Goal: Information Seeking & Learning: Learn about a topic

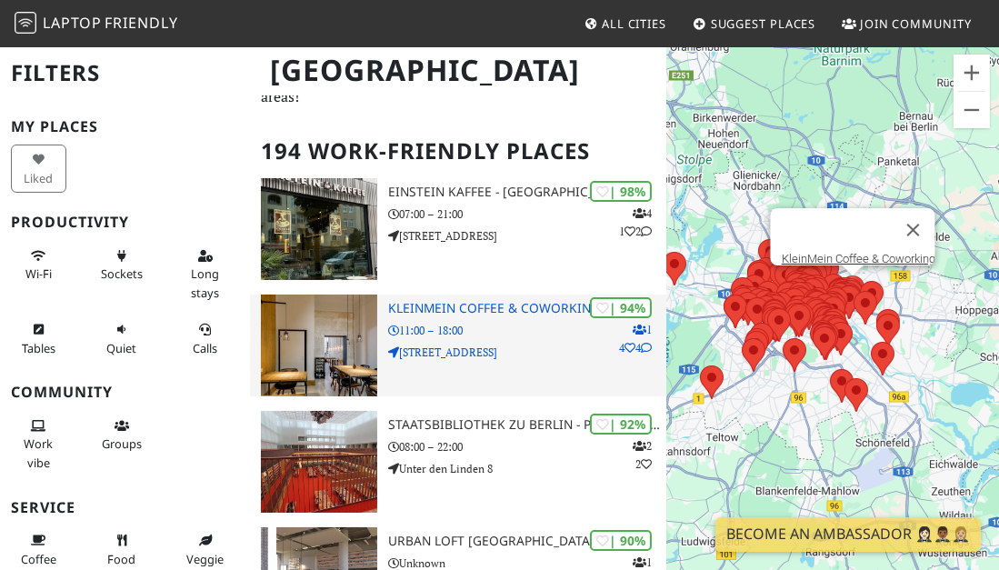
scroll to position [105, 0]
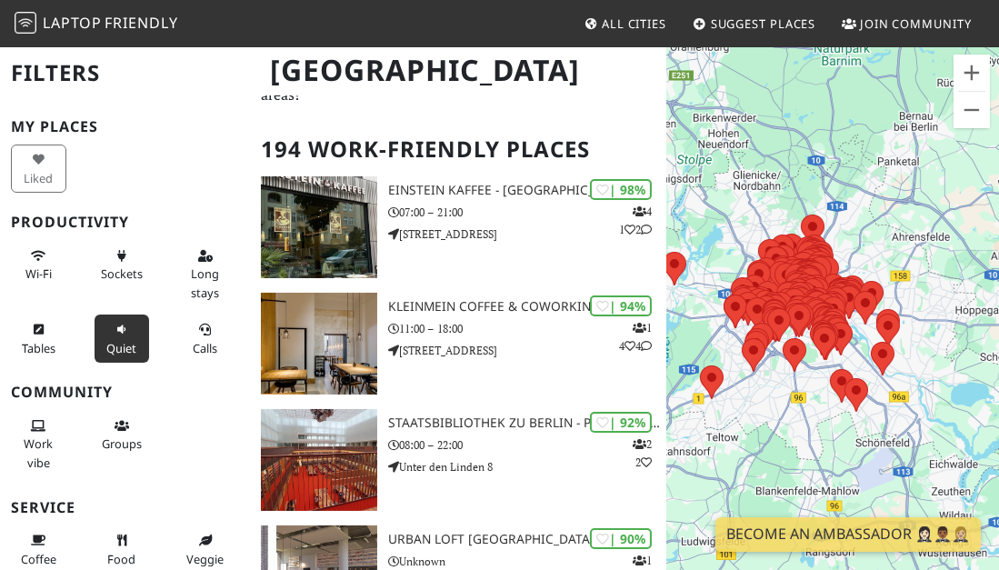
click at [114, 328] on icon at bounding box center [121, 330] width 15 height 12
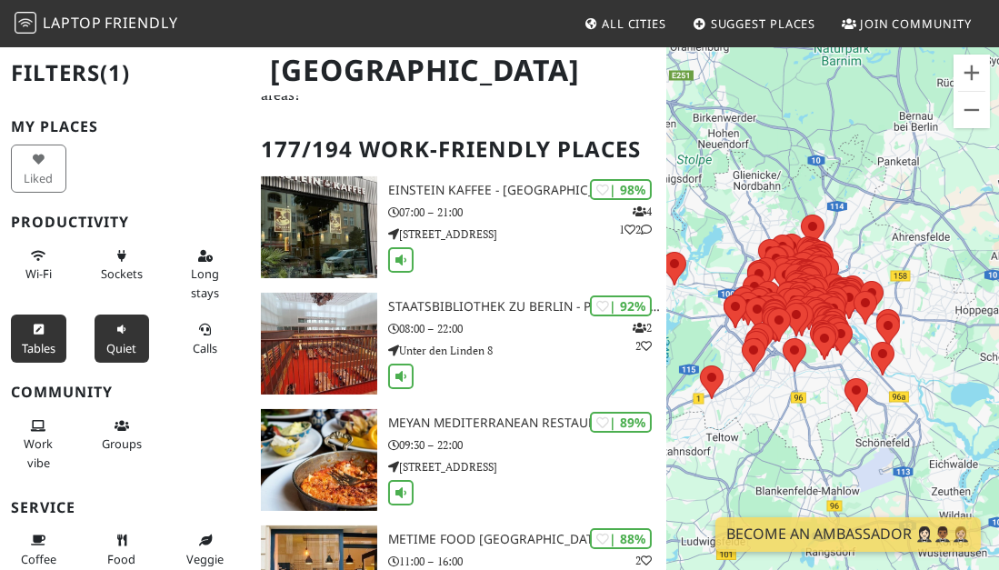
click at [41, 326] on icon at bounding box center [38, 330] width 15 height 12
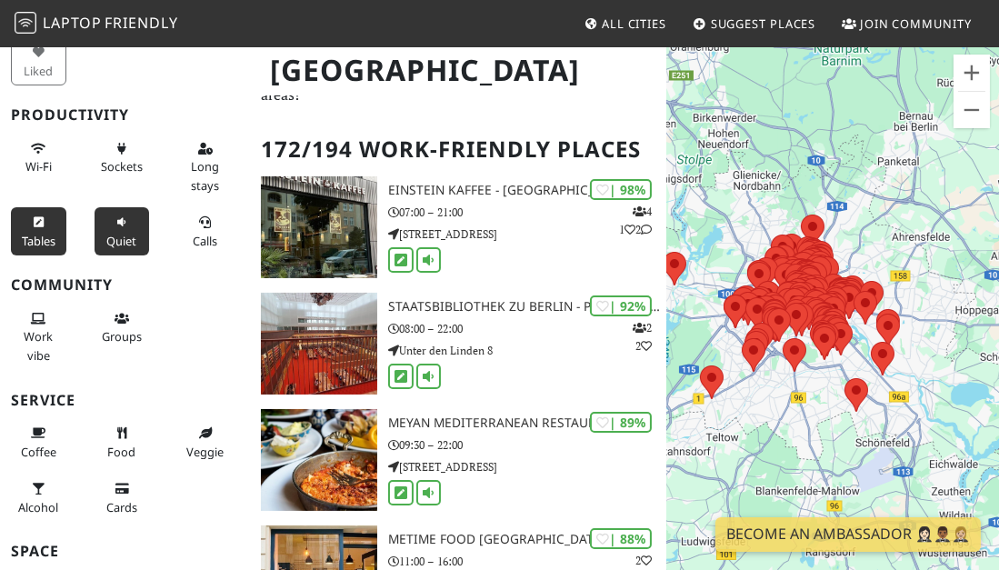
scroll to position [107, 0]
click at [41, 443] on span "Coffee" at bounding box center [38, 451] width 35 height 16
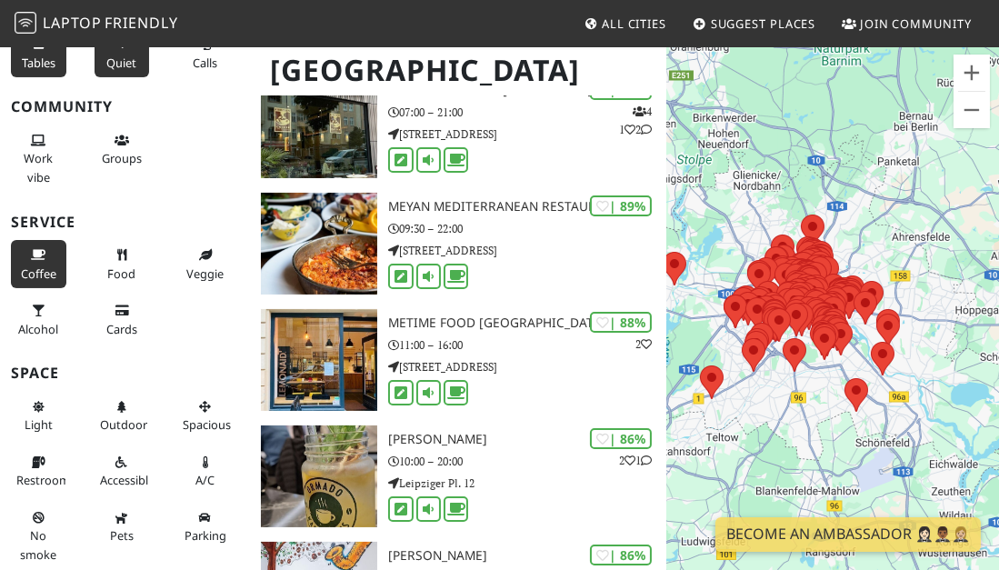
scroll to position [212, 0]
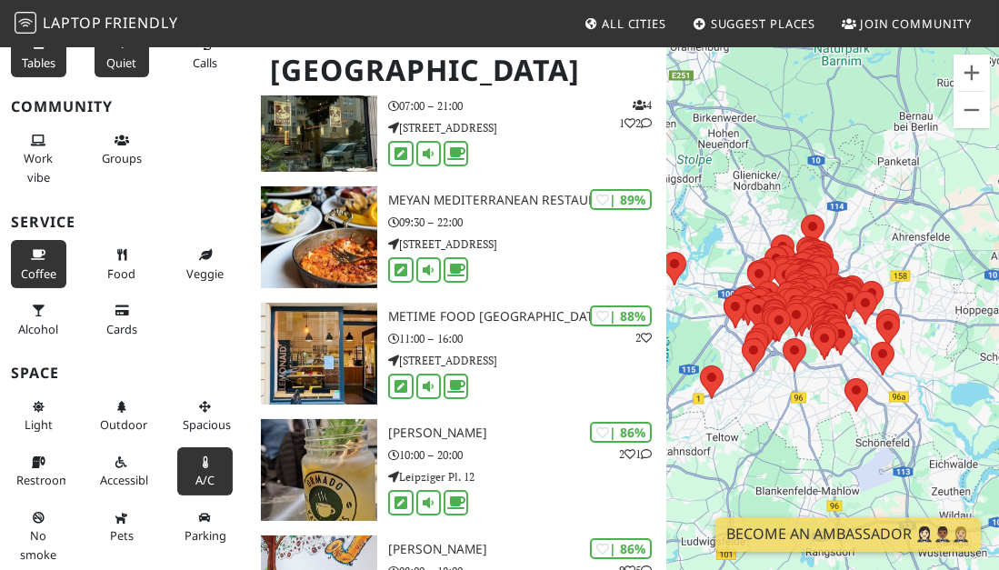
click at [200, 472] on span "A/C" at bounding box center [204, 480] width 19 height 16
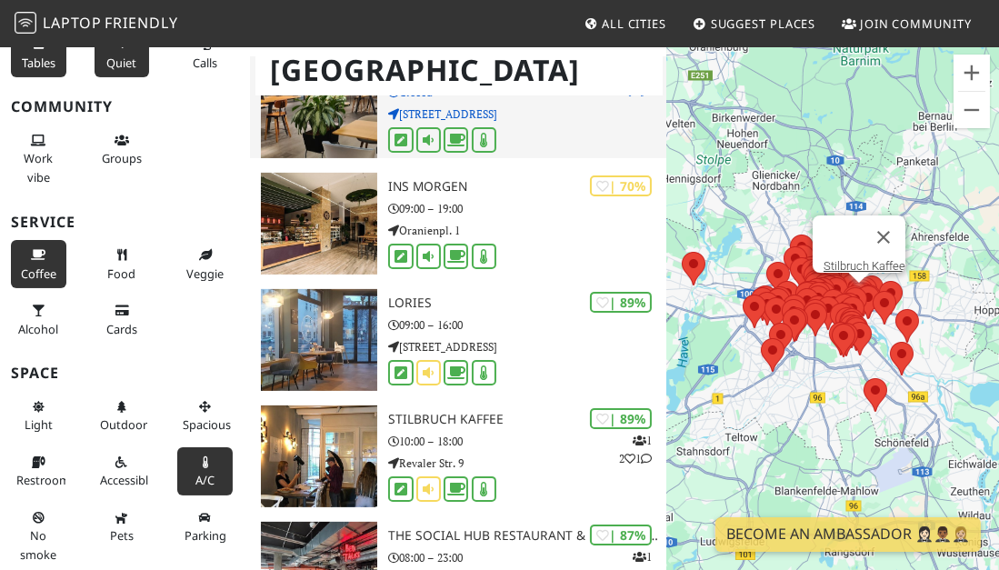
scroll to position [571, 0]
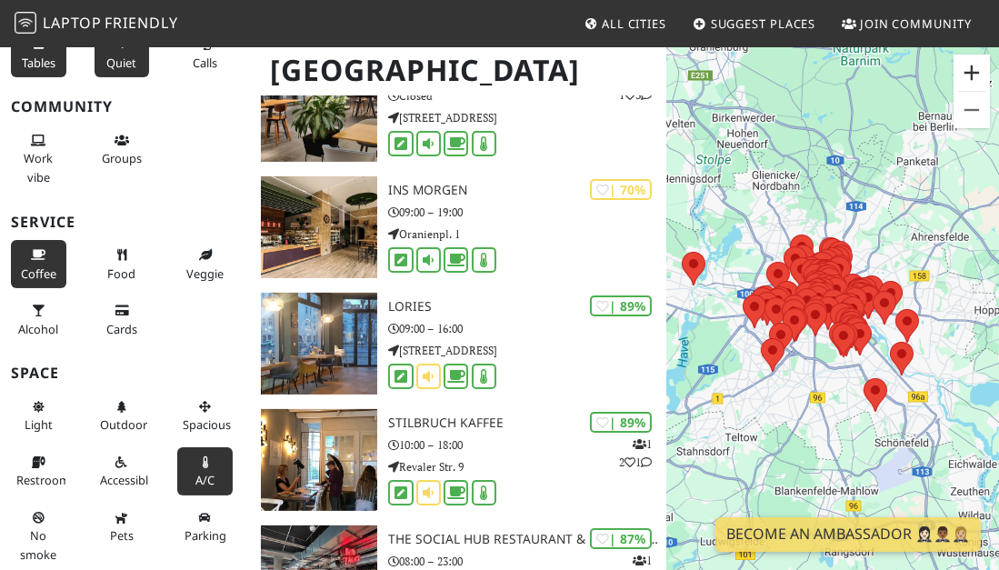
click at [972, 75] on button "Zoom in" at bounding box center [971, 73] width 36 height 36
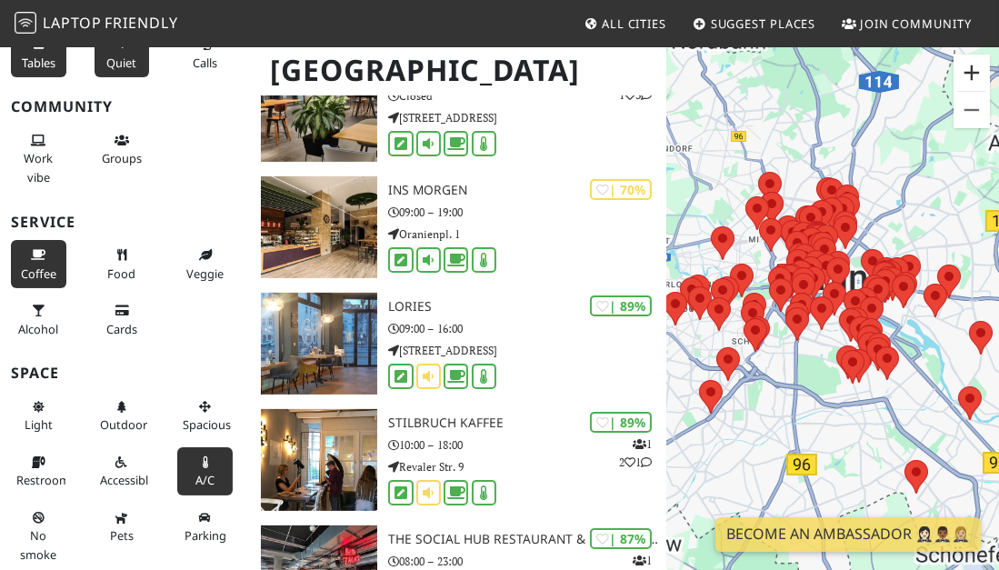
click at [972, 75] on button "Zoom in" at bounding box center [971, 73] width 36 height 36
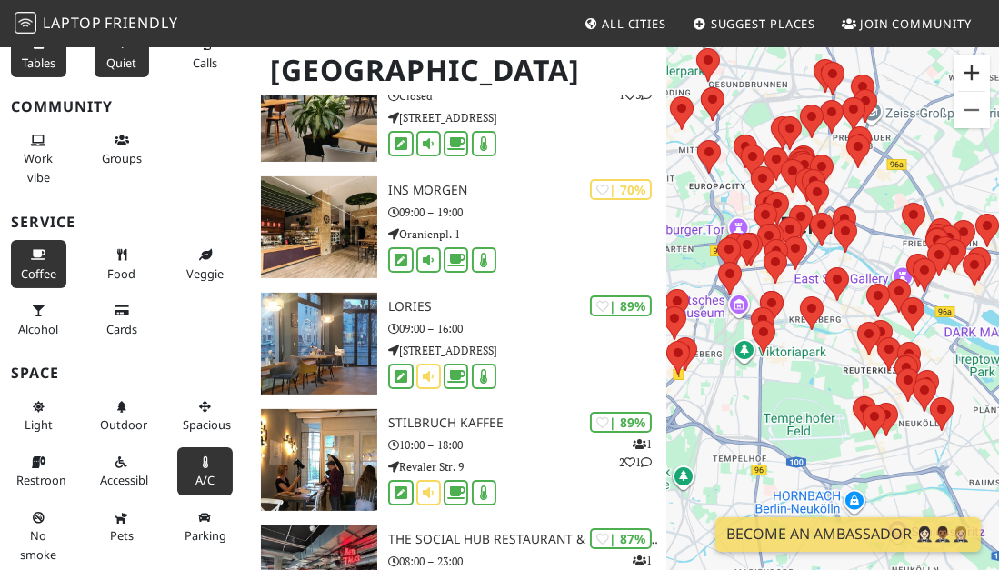
click at [972, 75] on button "Zoom in" at bounding box center [971, 73] width 36 height 36
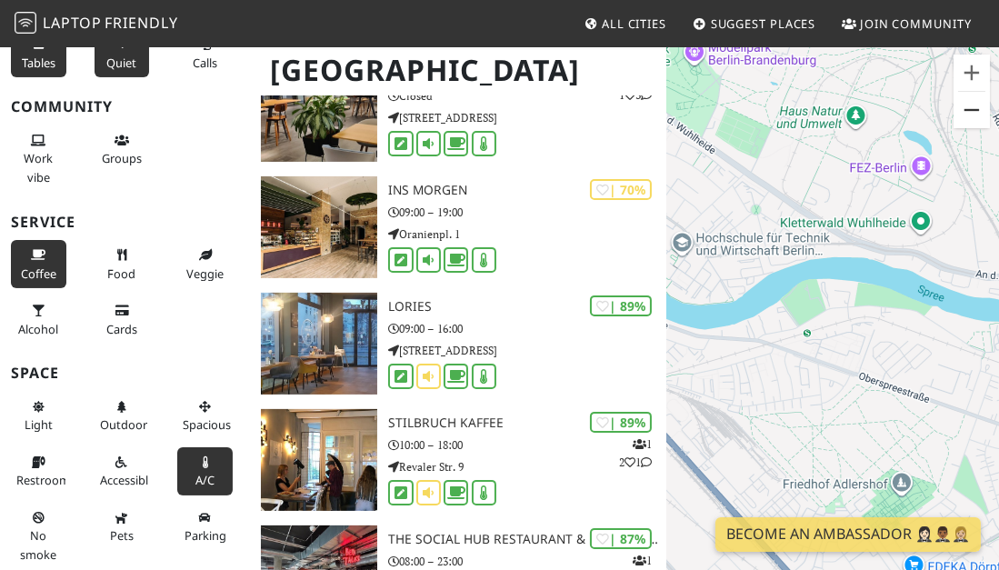
click at [983, 118] on button "Zoom out" at bounding box center [971, 110] width 36 height 36
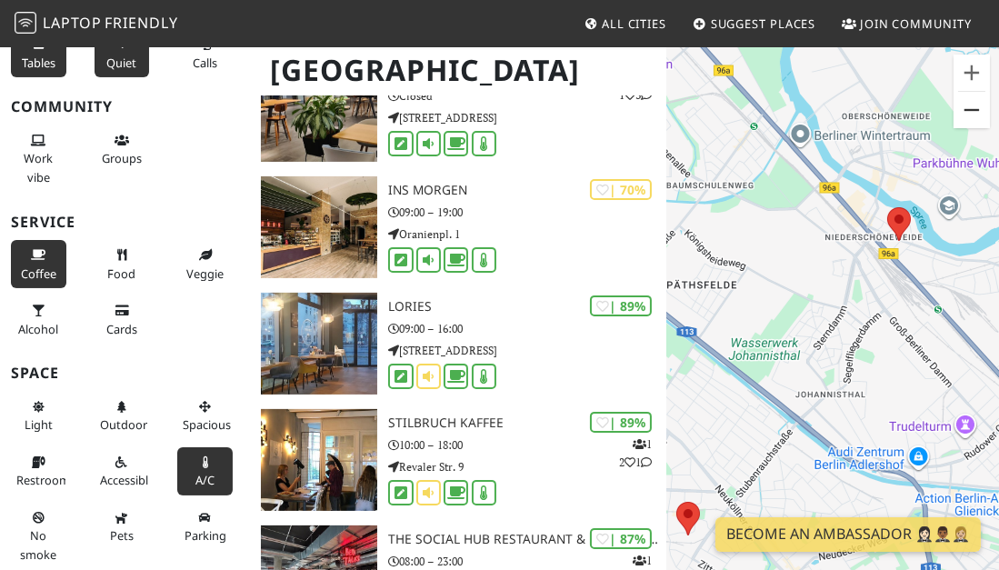
click at [969, 108] on button "Zoom out" at bounding box center [971, 110] width 36 height 36
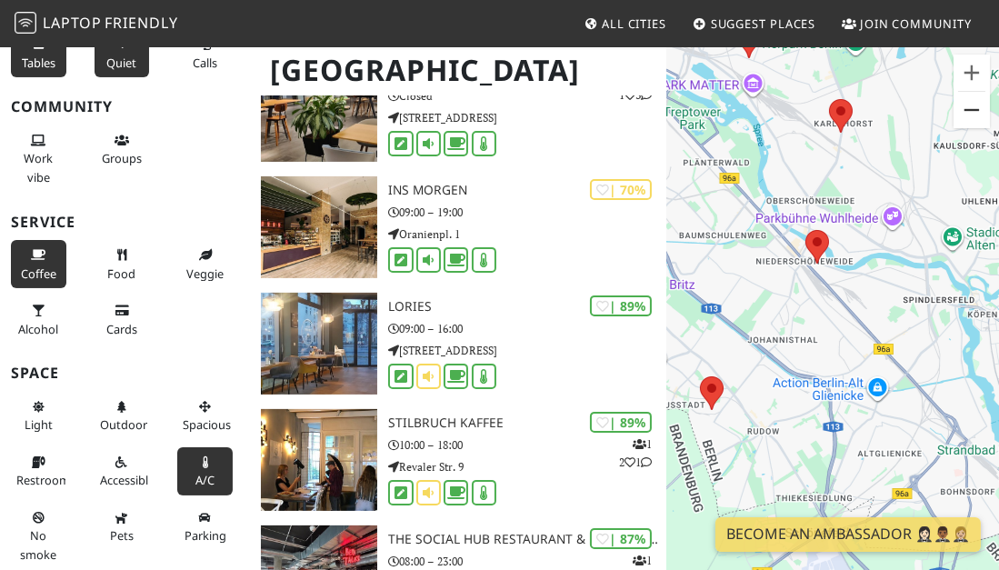
click at [971, 107] on button "Zoom out" at bounding box center [971, 110] width 36 height 36
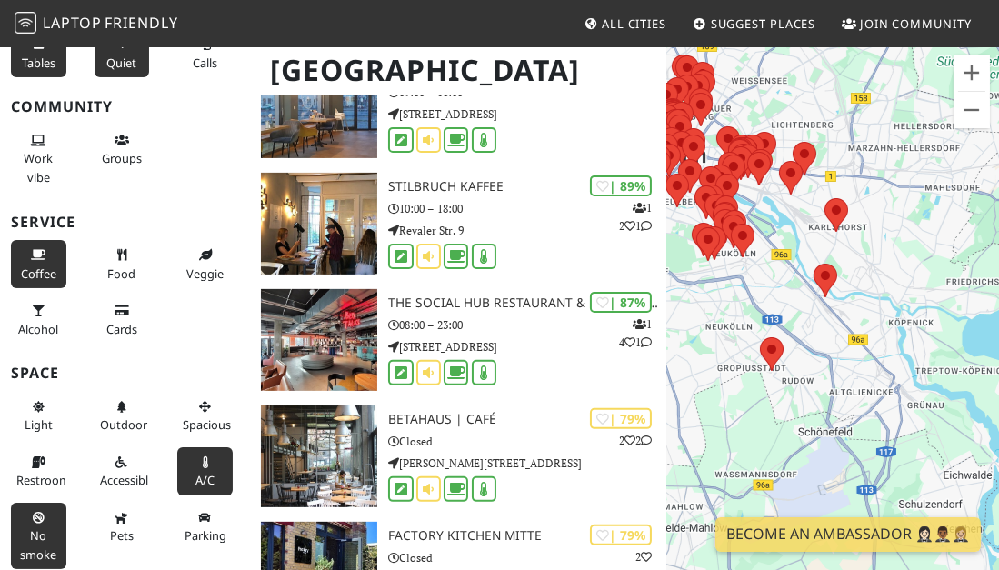
scroll to position [807, 0]
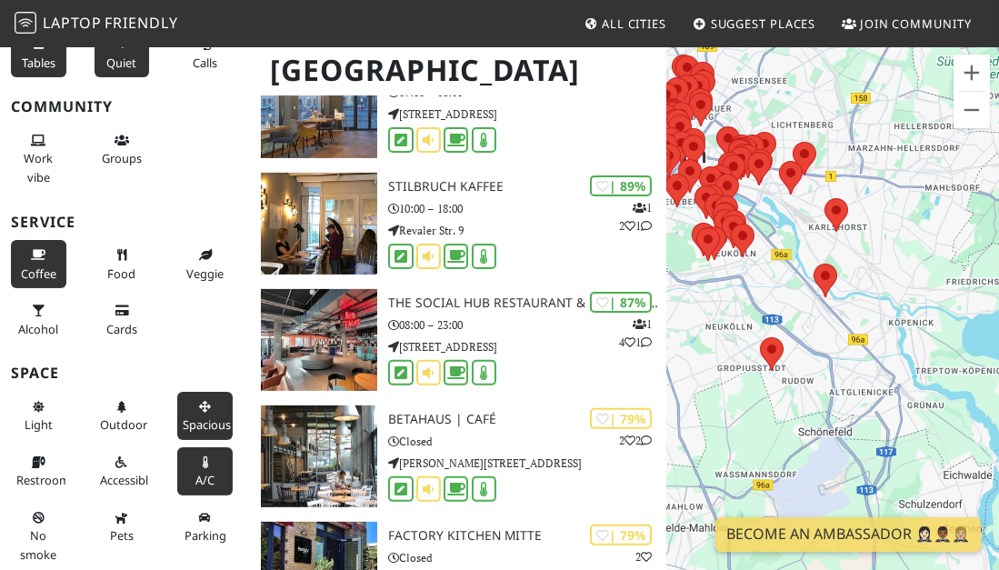
click at [194, 418] on span "Spacious" at bounding box center [207, 424] width 48 height 16
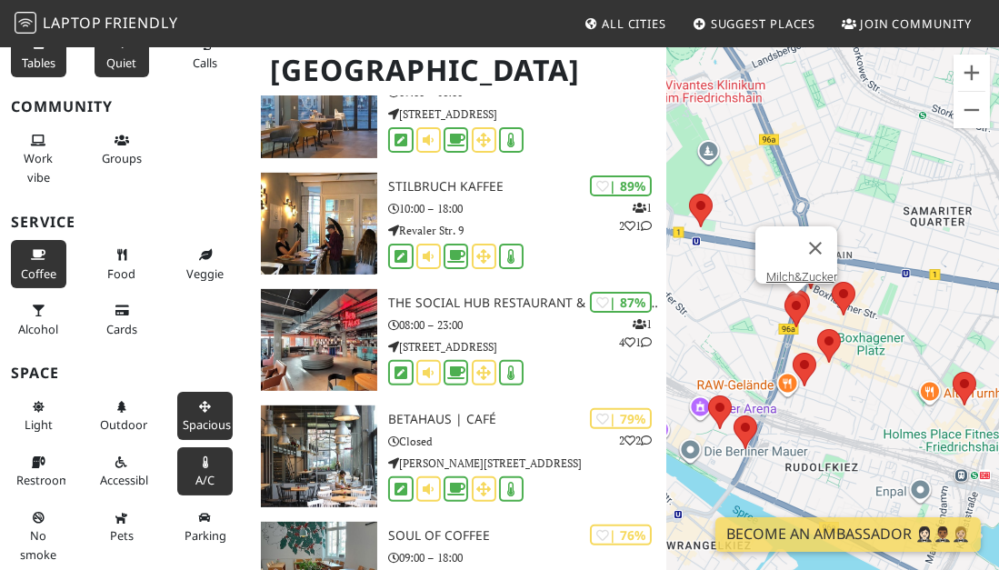
click at [795, 309] on img at bounding box center [796, 310] width 38 height 48
click at [790, 313] on img at bounding box center [796, 310] width 38 height 48
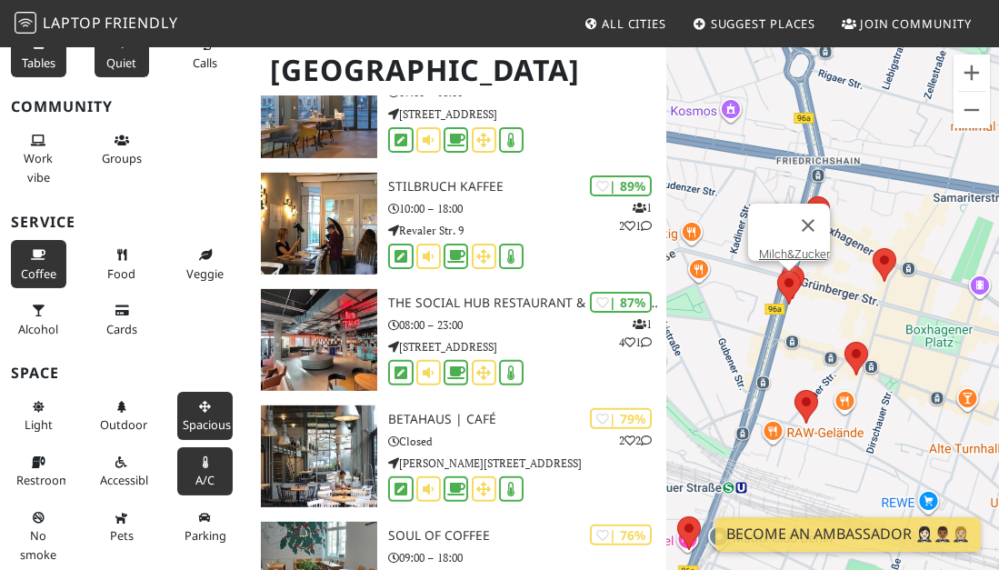
click at [810, 433] on div "To navigate, press the arrow keys. Milch&Zucker" at bounding box center [832, 330] width 333 height 570
click at [802, 247] on link "Milch&Zucker" at bounding box center [794, 254] width 71 height 14
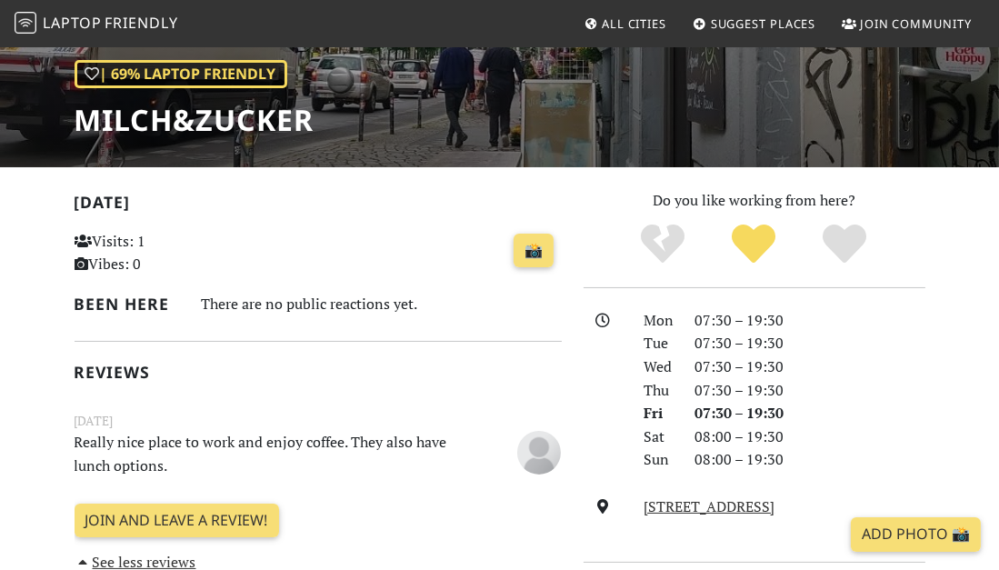
scroll to position [253, 0]
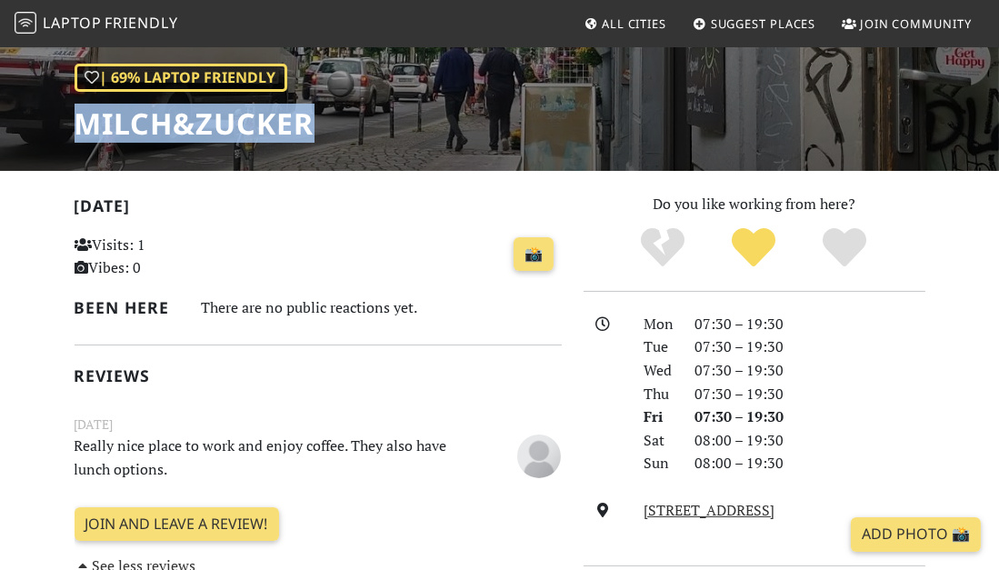
drag, startPoint x: 79, startPoint y: 119, endPoint x: 304, endPoint y: 132, distance: 225.7
click at [304, 132] on h1 "Milch&Zucker" at bounding box center [195, 123] width 240 height 35
copy h1 "Milch&Zucker"
